Goal: Task Accomplishment & Management: Complete application form

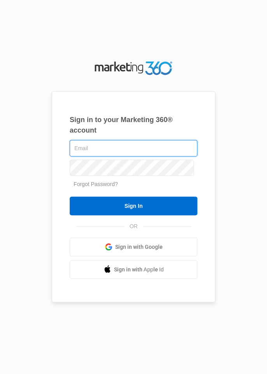
type input "[EMAIL_ADDRESS][DOMAIN_NAME]"
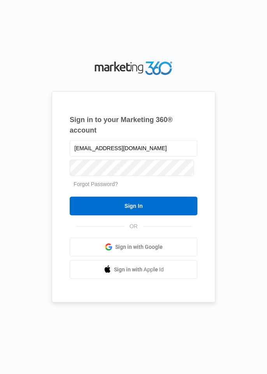
click at [70, 196] on input "Sign In" at bounding box center [134, 205] width 128 height 19
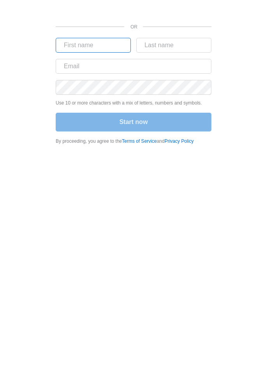
click at [105, 46] on input "text" at bounding box center [93, 45] width 75 height 15
type input "Eni"
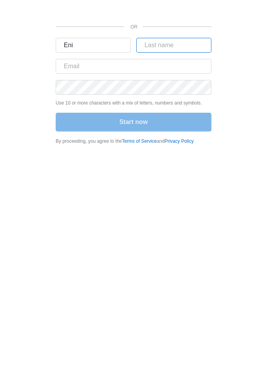
click at [187, 48] on input "text" at bounding box center [173, 45] width 75 height 15
type input "[PERSON_NAME]"
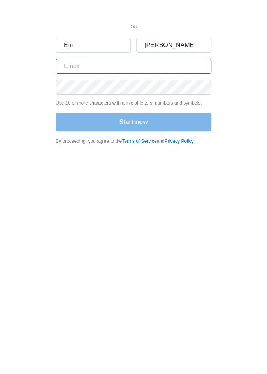
click at [174, 64] on input "text" at bounding box center [134, 66] width 156 height 15
type input "[EMAIL_ADDRESS][DOMAIN_NAME]"
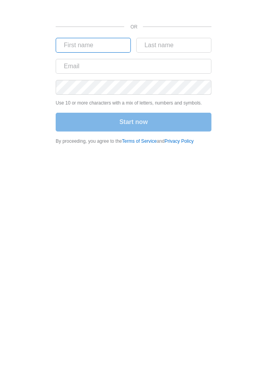
click at [105, 48] on input "text" at bounding box center [93, 45] width 75 height 15
click at [106, 46] on input "text" at bounding box center [93, 45] width 75 height 15
type input "Eni"
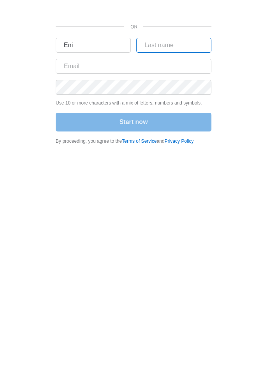
click at [190, 48] on input "text" at bounding box center [173, 45] width 75 height 15
type input "Michelle"
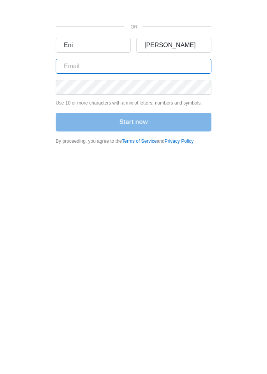
click at [175, 68] on input "text" at bounding box center [134, 66] width 156 height 15
type input "aenolammgt@gmail.com"
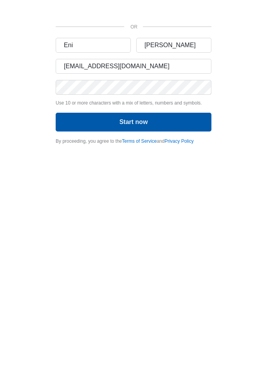
click at [176, 122] on button "Start now" at bounding box center [134, 122] width 156 height 19
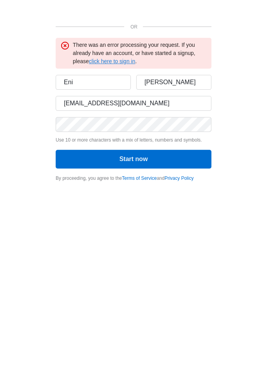
click at [111, 62] on link "click here to sign in" at bounding box center [112, 61] width 46 height 6
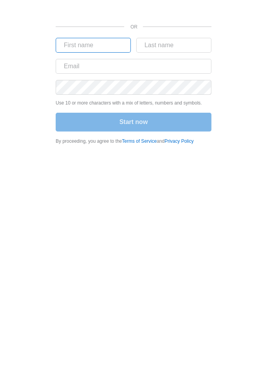
click at [103, 48] on input "text" at bounding box center [93, 45] width 75 height 15
type input "Eni"
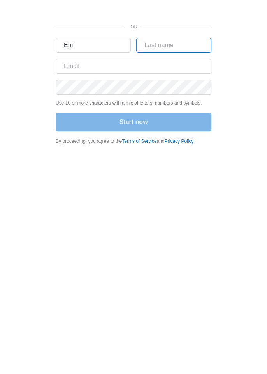
click at [185, 45] on input "text" at bounding box center [173, 45] width 75 height 15
type input "Michelle"
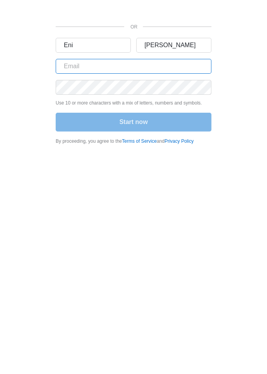
click at [179, 69] on input "text" at bounding box center [134, 66] width 156 height 15
type input "aenolammgt@gmail.com"
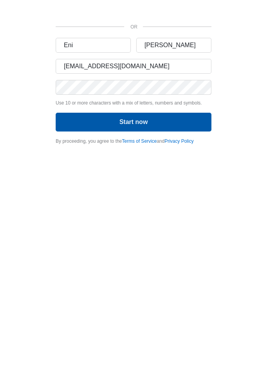
click at [171, 120] on button "Start now" at bounding box center [134, 122] width 156 height 19
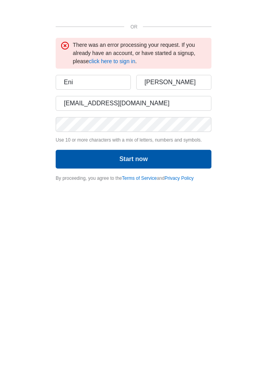
click at [170, 159] on button "Start now" at bounding box center [134, 159] width 156 height 19
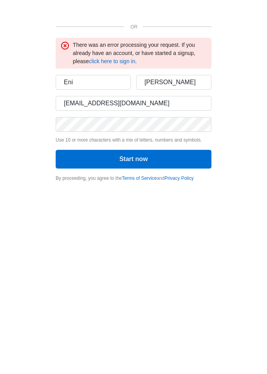
click at [0, 235] on body "OR There was an error processing your request. If you already have an account, …" at bounding box center [133, 187] width 267 height 374
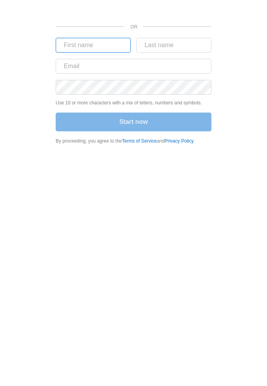
click at [99, 47] on input "text" at bounding box center [93, 45] width 75 height 15
type input "Eni"
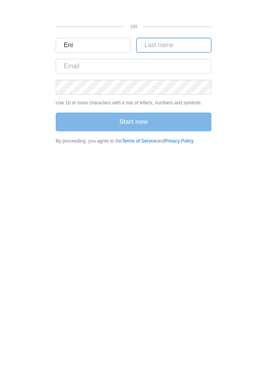
click at [174, 47] on input "text" at bounding box center [173, 45] width 75 height 15
type input "[PERSON_NAME]"
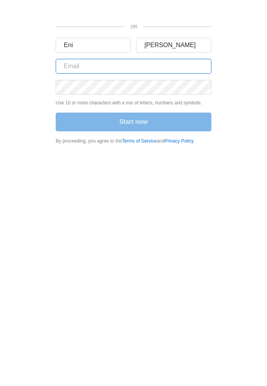
click at [160, 68] on input "text" at bounding box center [134, 66] width 156 height 15
type input "[EMAIL_ADDRESS][DOMAIN_NAME]"
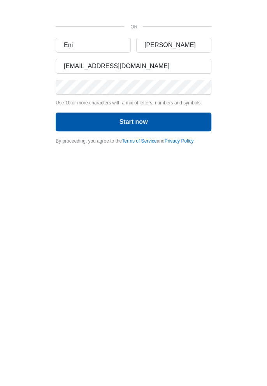
click at [150, 123] on button "Start now" at bounding box center [134, 122] width 156 height 19
